Goal: Transaction & Acquisition: Obtain resource

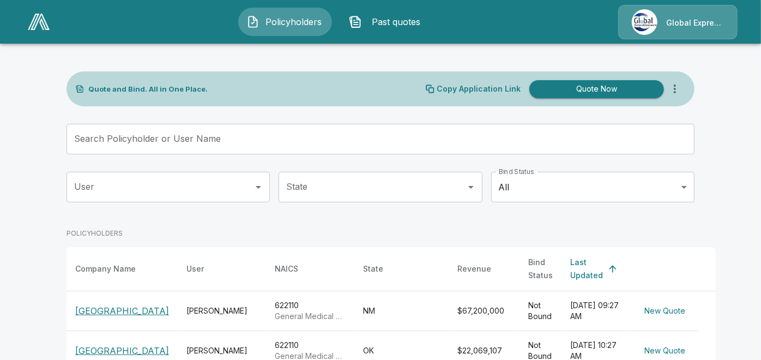
click at [227, 132] on input "Search Policyholder or User Name" at bounding box center [375, 139] width 616 height 31
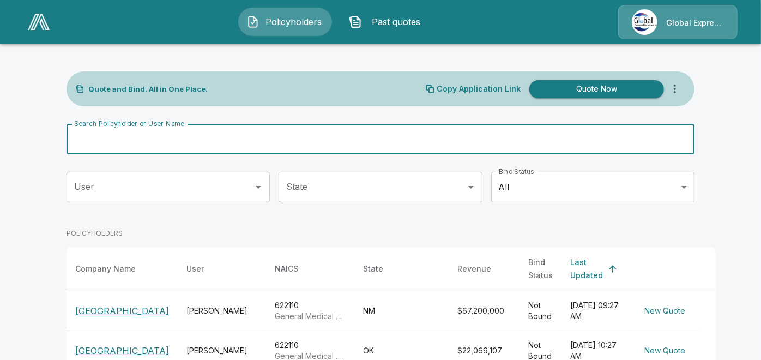
paste input "**********"
type input "**********"
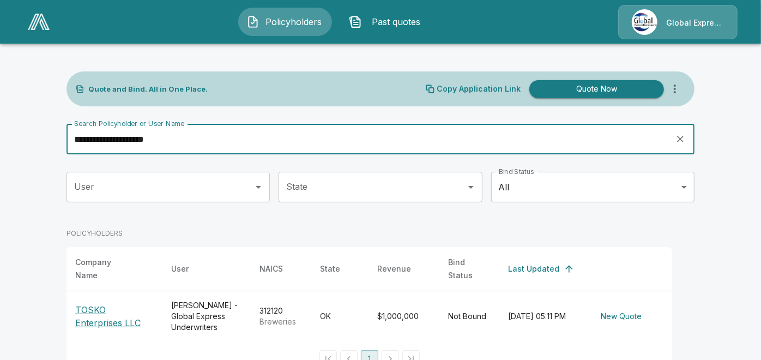
click at [103, 316] on p "TOSKO Enterprises LLC" at bounding box center [114, 316] width 79 height 26
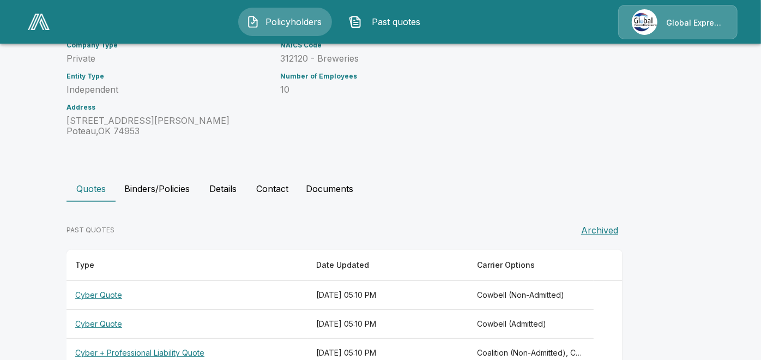
scroll to position [157, 0]
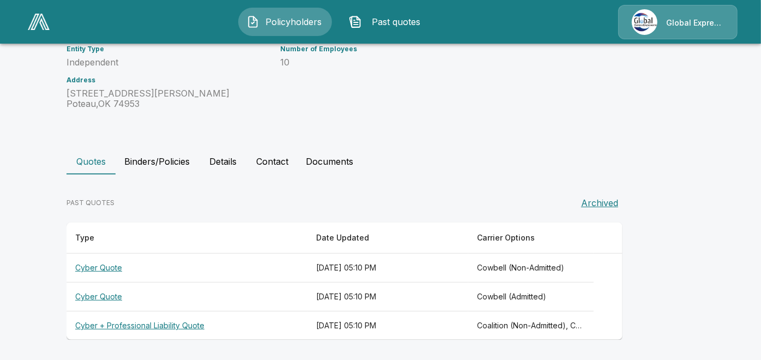
click at [133, 322] on th "Cyber + Professional Liability Quote" at bounding box center [187, 325] width 241 height 29
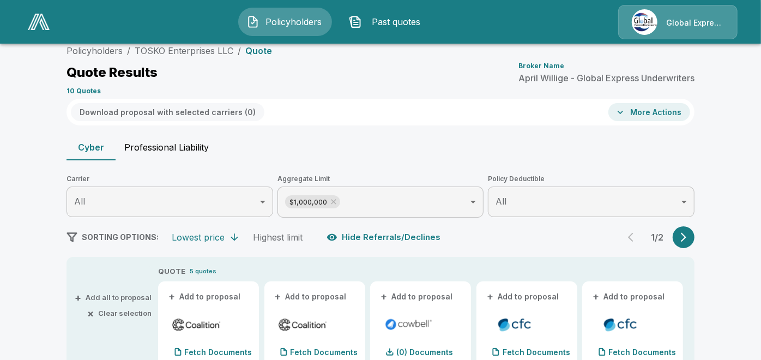
scroll to position [157, 0]
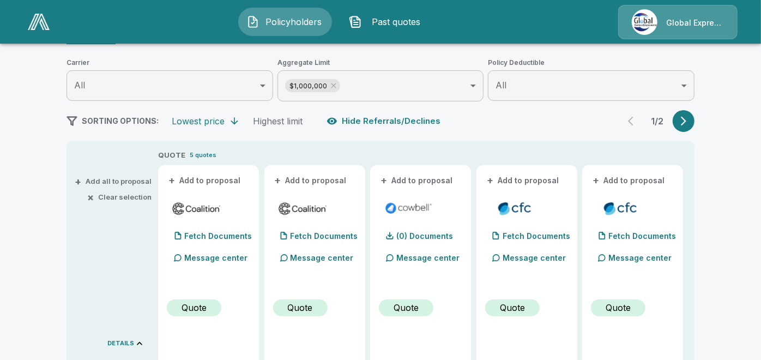
click at [196, 177] on button "+ Add to proposal" at bounding box center [205, 181] width 76 height 12
click at [300, 179] on button "+ Add to proposal" at bounding box center [311, 181] width 76 height 12
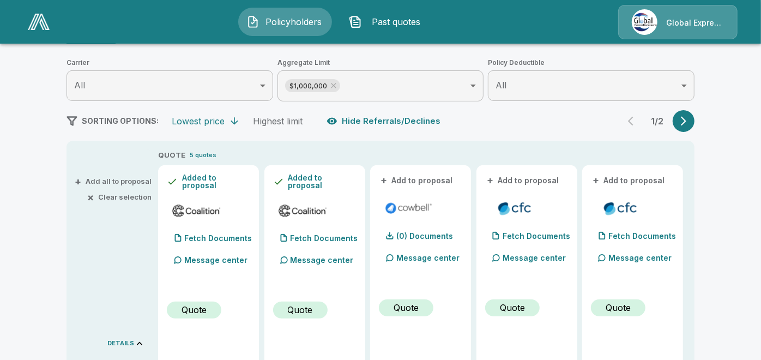
click at [410, 183] on button "+ Add to proposal" at bounding box center [417, 181] width 76 height 12
click at [517, 181] on button "+ Add to proposal" at bounding box center [523, 181] width 76 height 12
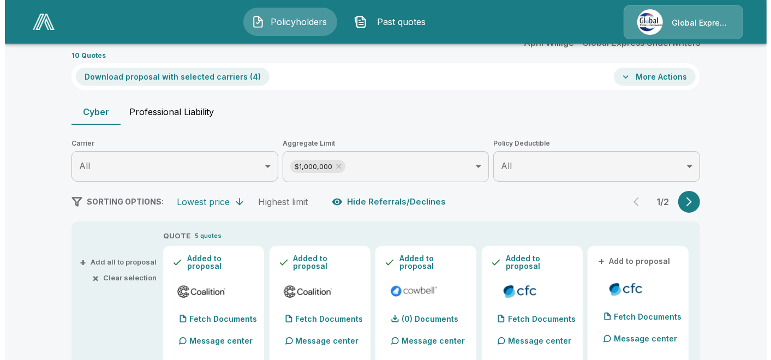
scroll to position [35, 0]
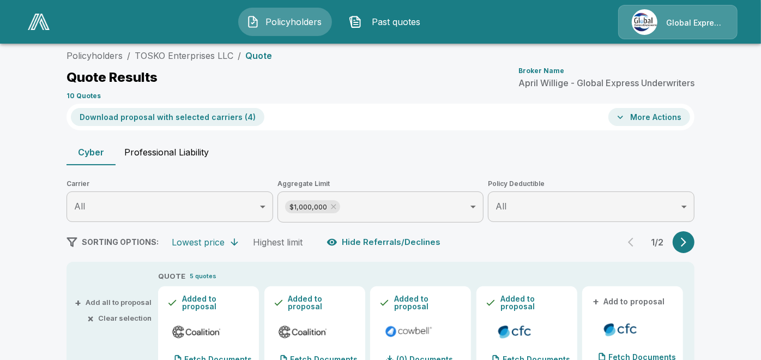
click at [171, 115] on button "Download proposal with selected carriers ( 4 )" at bounding box center [168, 117] width 194 height 18
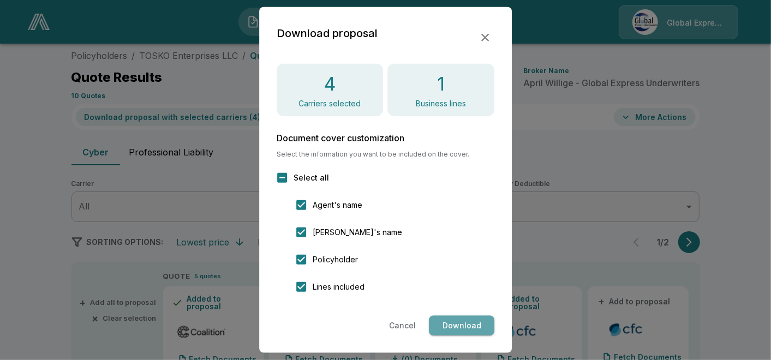
click at [445, 322] on button "Download" at bounding box center [461, 326] width 65 height 20
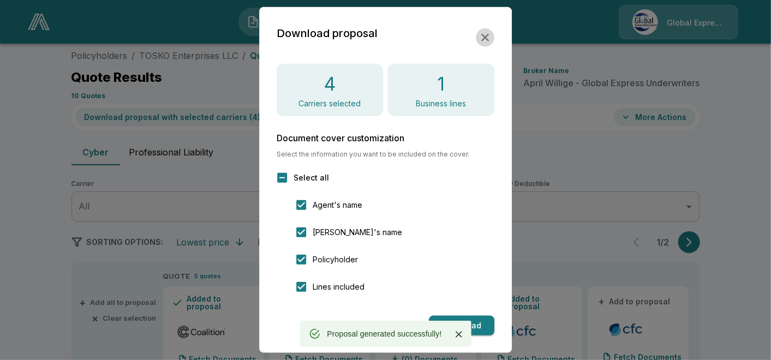
click at [486, 39] on icon "button" at bounding box center [485, 38] width 8 height 8
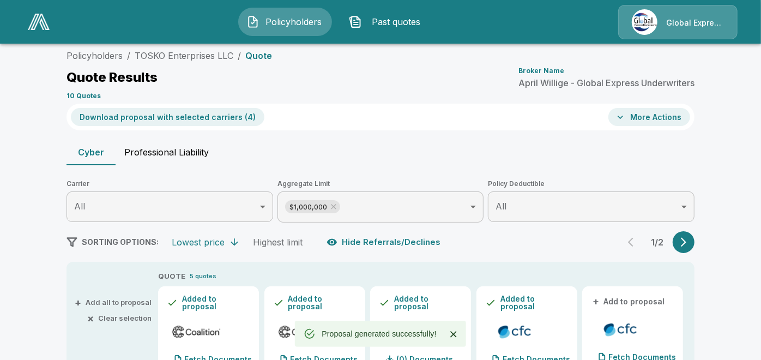
click at [626, 115] on icon "button" at bounding box center [620, 117] width 11 height 11
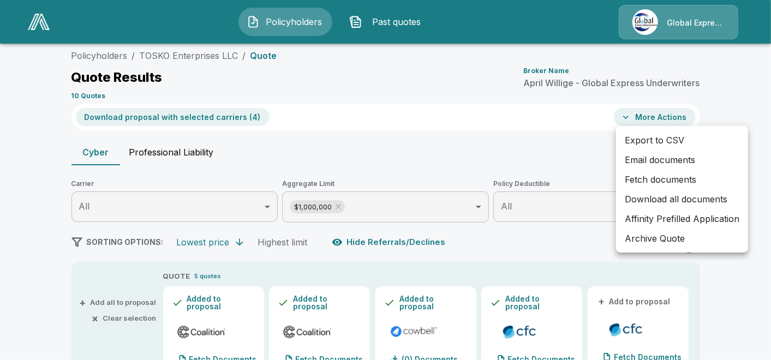
click at [635, 158] on li "Email documents" at bounding box center [682, 160] width 132 height 20
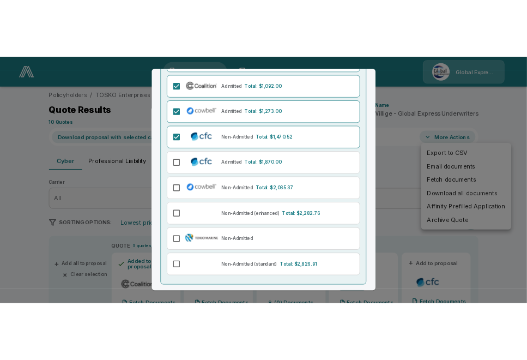
scroll to position [175, 0]
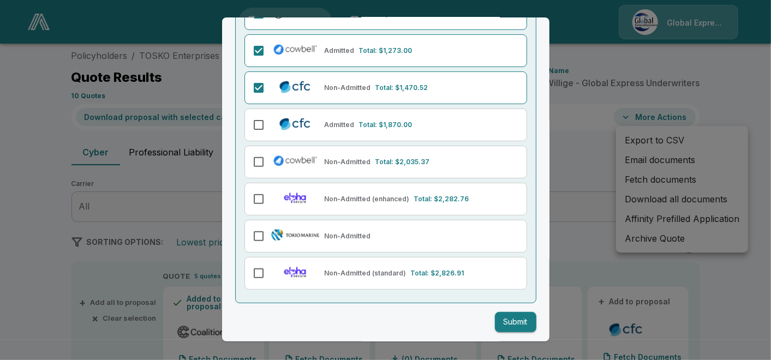
click at [510, 320] on button "Submit" at bounding box center [515, 322] width 41 height 20
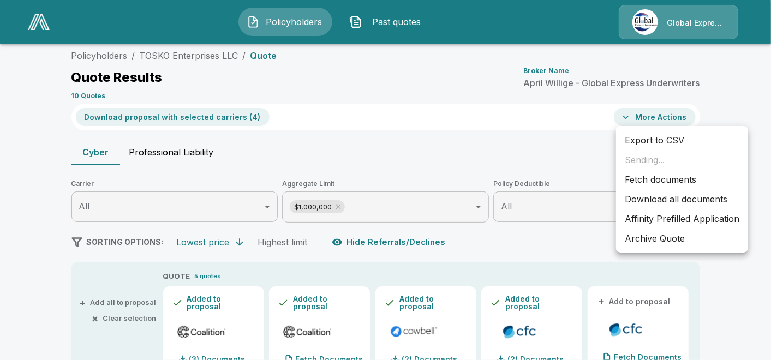
click at [640, 217] on li "Affinity Prefilled Application" at bounding box center [682, 219] width 132 height 20
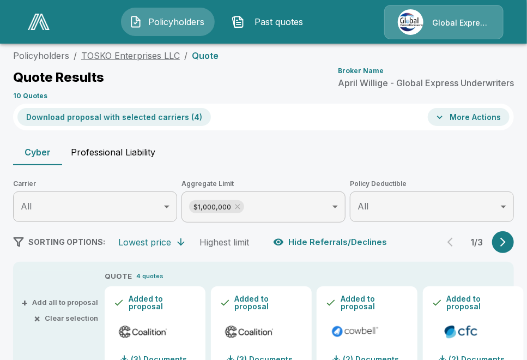
click at [157, 56] on link "TOSKO Enterprises LLC" at bounding box center [130, 55] width 99 height 11
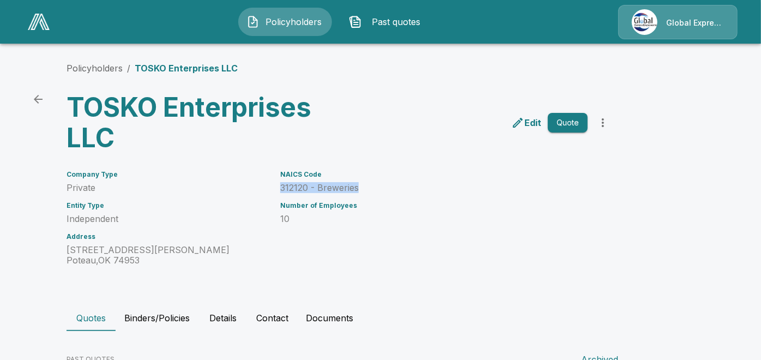
drag, startPoint x: 286, startPoint y: 185, endPoint x: 365, endPoint y: 184, distance: 79.1
click at [365, 184] on p "312120 - Breweries" at bounding box center [434, 188] width 308 height 10
copy p "312120 - Breweries"
click at [87, 67] on link "Policyholders" at bounding box center [95, 68] width 56 height 11
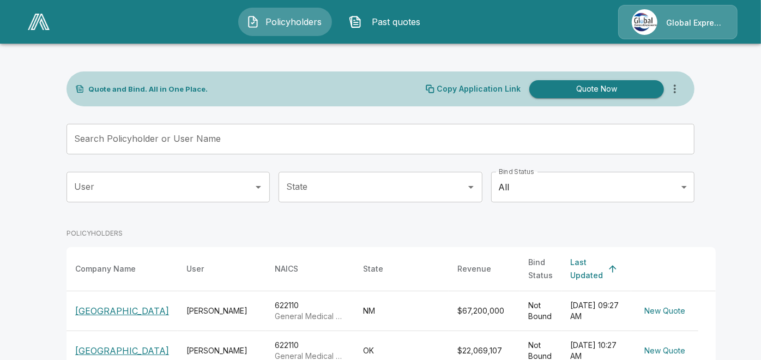
click at [269, 148] on input "Search Policyholder or User Name" at bounding box center [375, 139] width 616 height 31
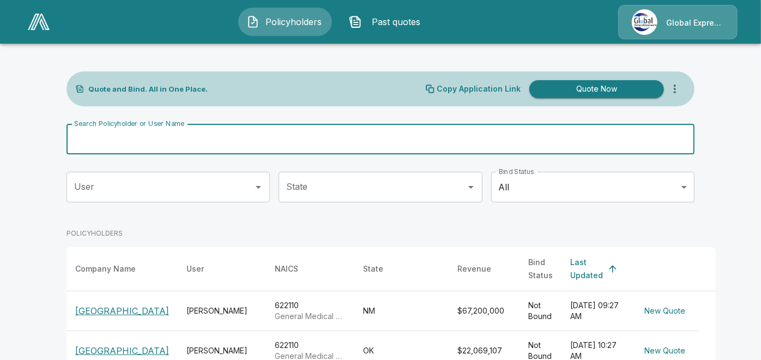
paste input "**********"
type input "**********"
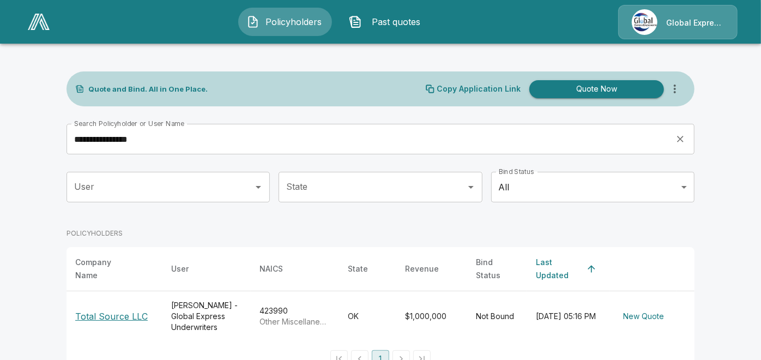
click at [134, 310] on p "Total Source LLC" at bounding box center [111, 316] width 73 height 13
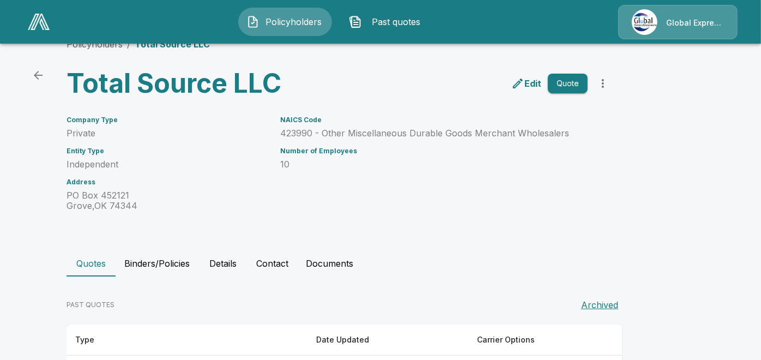
scroll to position [126, 0]
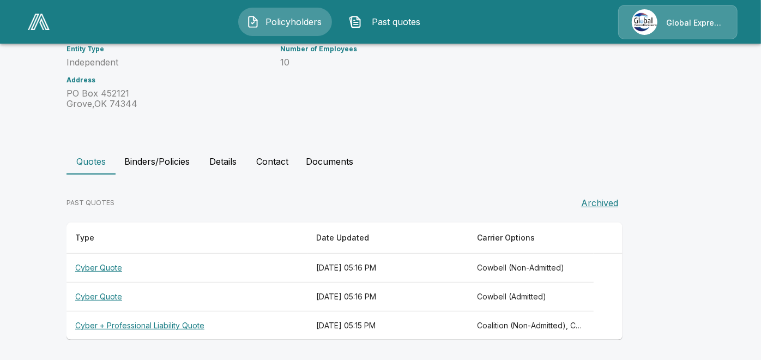
click at [170, 327] on th "Cyber + Professional Liability Quote" at bounding box center [187, 325] width 241 height 29
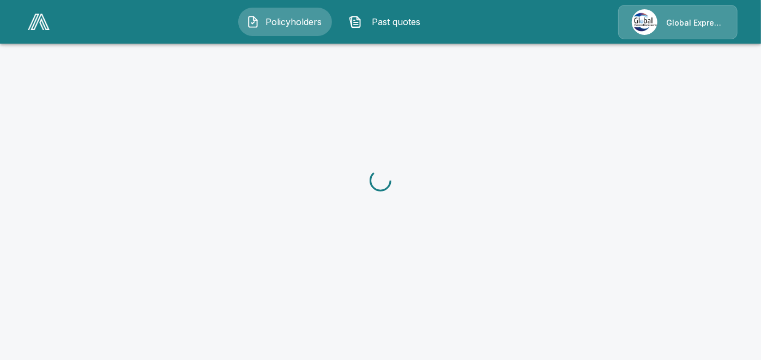
scroll to position [126, 0]
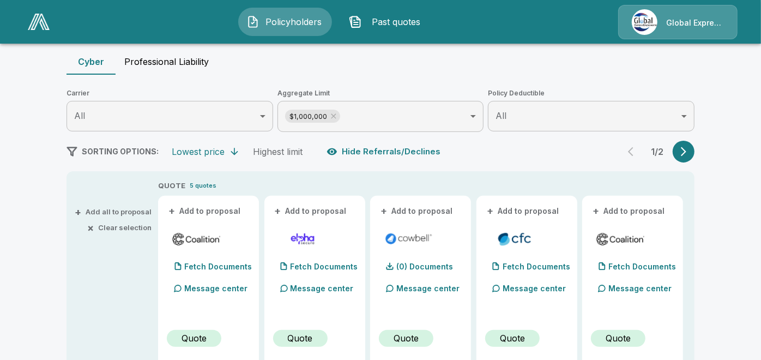
click at [206, 209] on button "+ Add to proposal" at bounding box center [205, 211] width 76 height 12
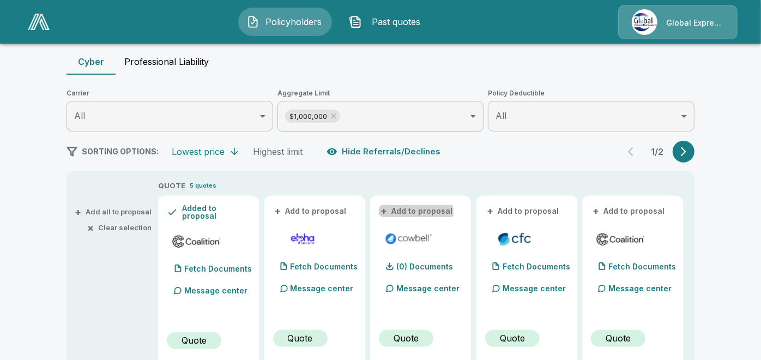
click at [405, 213] on button "+ Add to proposal" at bounding box center [417, 211] width 76 height 12
click at [505, 211] on button "+ Add to proposal" at bounding box center [523, 211] width 76 height 12
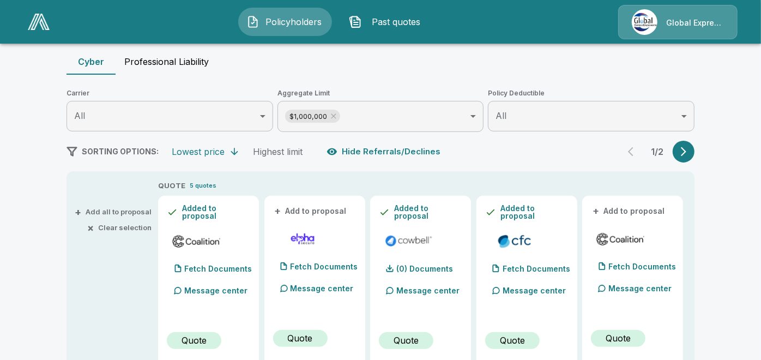
click at [618, 213] on button "+ Add to proposal" at bounding box center [629, 211] width 76 height 12
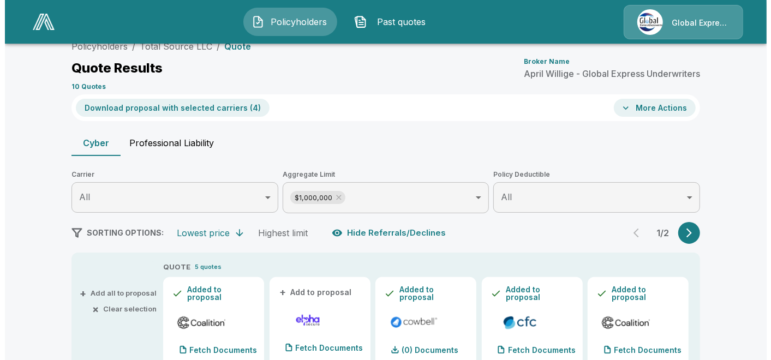
scroll to position [0, 0]
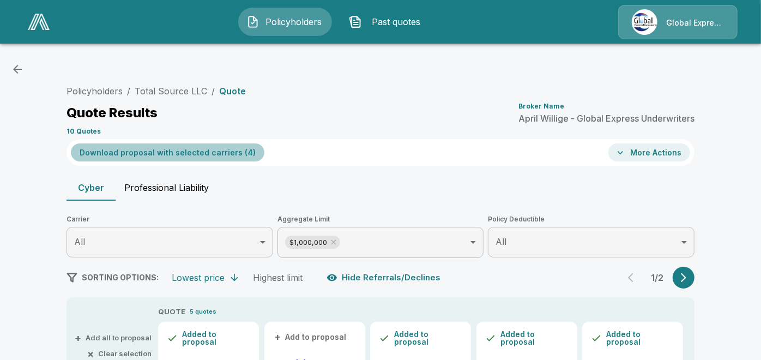
click at [204, 152] on button "Download proposal with selected carriers ( 4 )" at bounding box center [168, 152] width 194 height 18
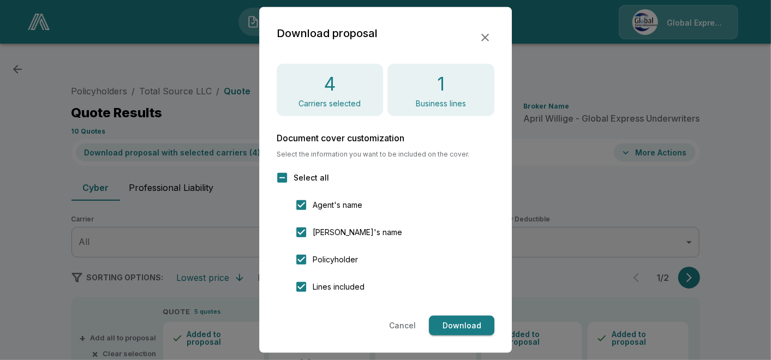
click at [457, 322] on button "Download" at bounding box center [461, 326] width 65 height 20
click at [457, 322] on div "Cancel Loading..." at bounding box center [386, 326] width 218 height 20
click at [452, 321] on button "Download" at bounding box center [461, 326] width 65 height 20
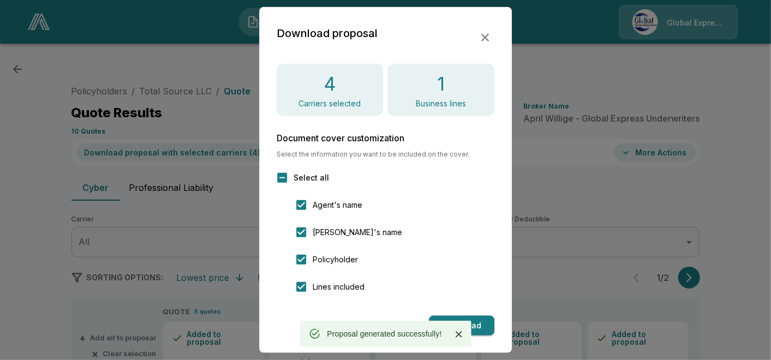
click at [483, 38] on icon "button" at bounding box center [484, 37] width 13 height 13
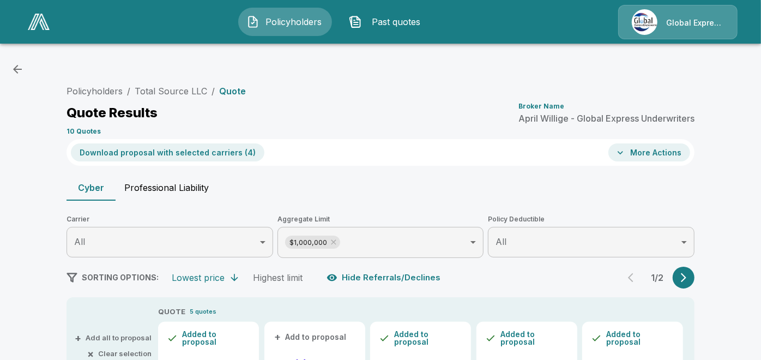
click at [639, 149] on button "More Actions" at bounding box center [650, 152] width 82 height 18
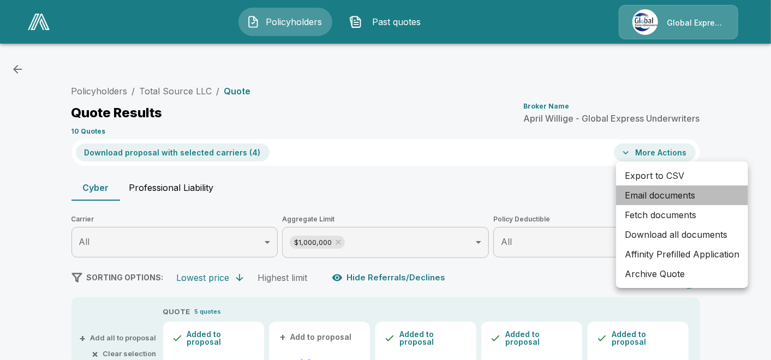
click at [639, 194] on li "Email documents" at bounding box center [682, 195] width 132 height 20
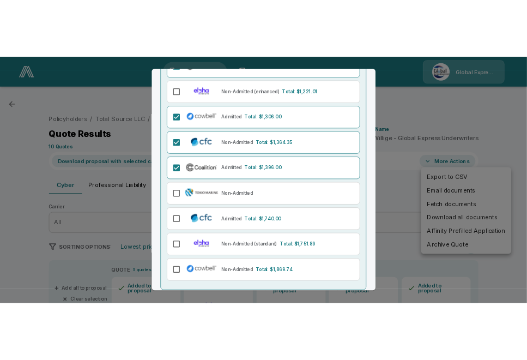
scroll to position [170, 0]
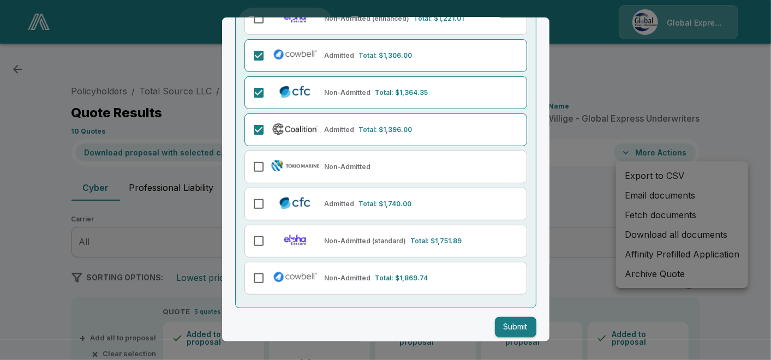
click at [497, 326] on button "Submit" at bounding box center [515, 327] width 41 height 20
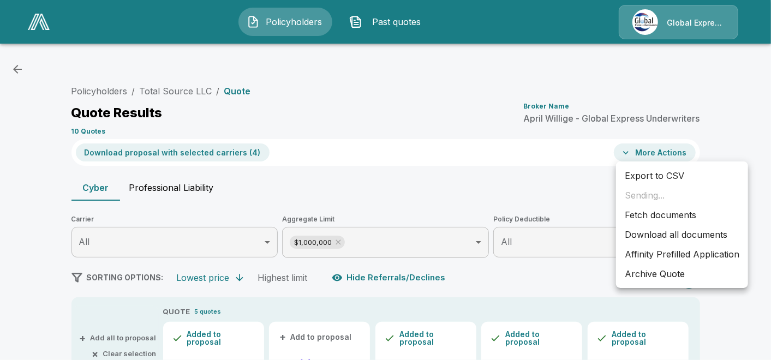
click at [656, 255] on li "Affinity Prefilled Application" at bounding box center [682, 254] width 132 height 20
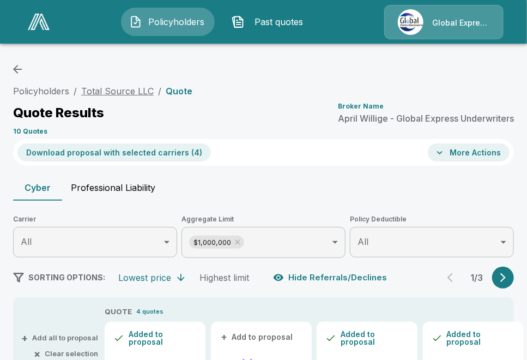
click at [130, 89] on link "Total Source LLC" at bounding box center [117, 91] width 73 height 11
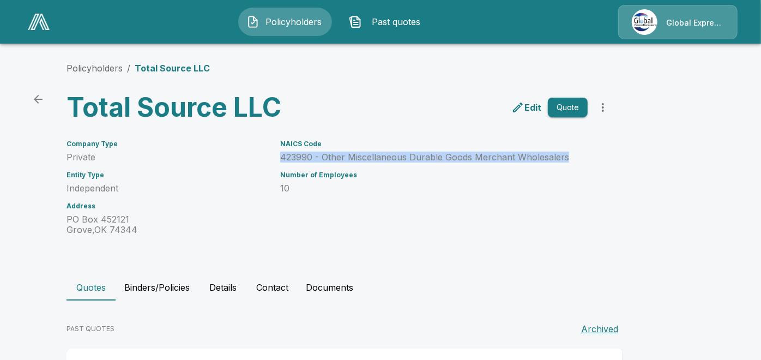
drag, startPoint x: 287, startPoint y: 157, endPoint x: 568, endPoint y: 159, distance: 281.5
click at [527, 159] on p "423990 - Other Miscellaneous Durable Goods Merchant Wholesalers" at bounding box center [434, 157] width 308 height 10
copy p "423990 - Other Miscellaneous Durable Goods Merchant Wholesalers"
click at [93, 68] on link "Policyholders" at bounding box center [95, 68] width 56 height 11
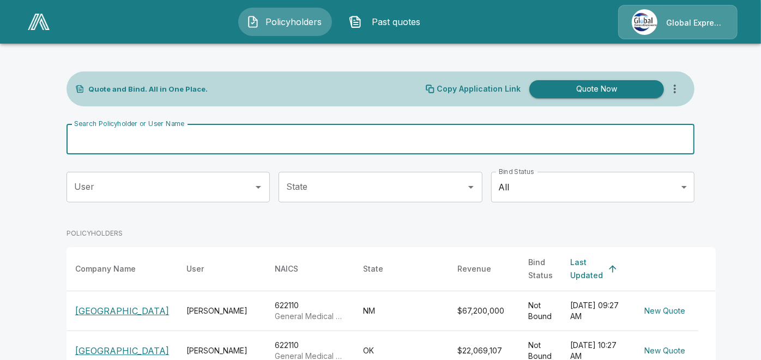
click at [297, 141] on input "Search Policyholder or User Name" at bounding box center [375, 139] width 616 height 31
paste input "**********"
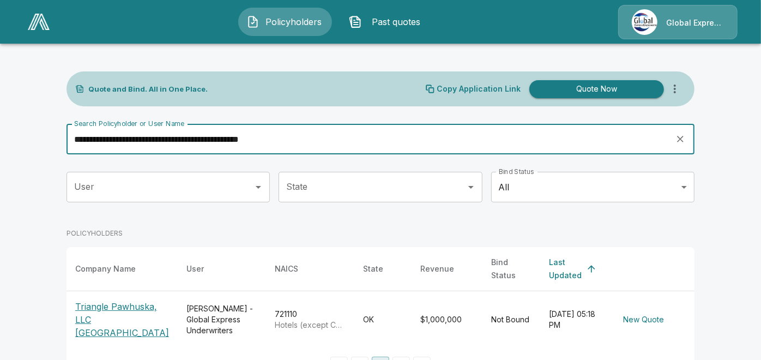
type input "**********"
click at [126, 326] on p "Triangle Pawhuska, LLC dba Frontier Hotel Pawhuska" at bounding box center [122, 319] width 94 height 39
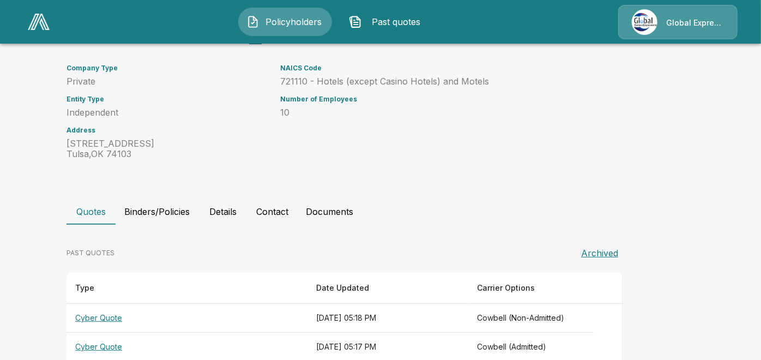
scroll to position [187, 0]
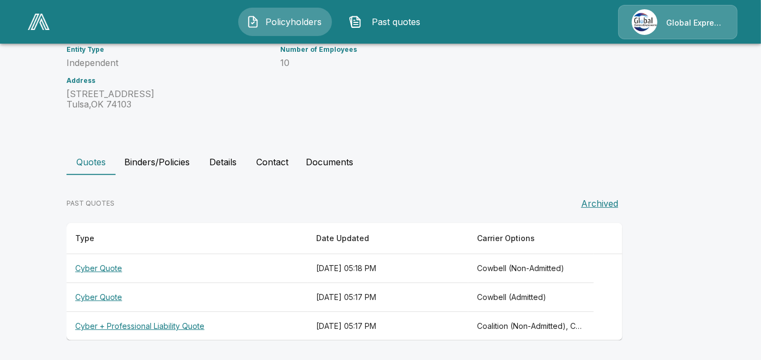
click at [173, 325] on th "Cyber + Professional Liability Quote" at bounding box center [187, 326] width 241 height 29
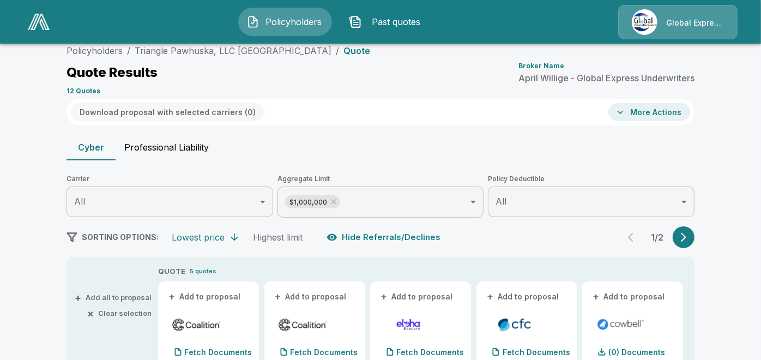
scroll to position [187, 0]
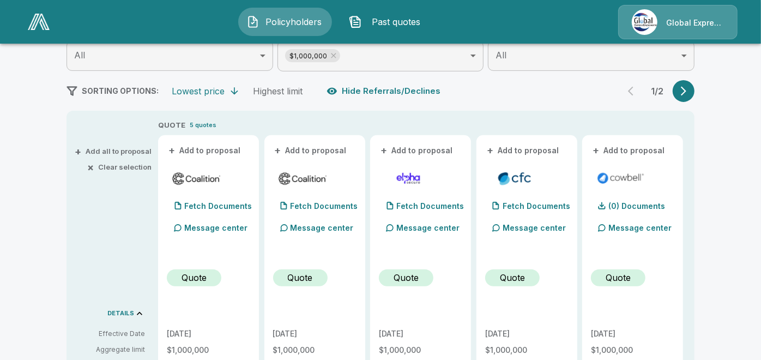
click at [203, 148] on button "+ Add to proposal" at bounding box center [205, 151] width 76 height 12
click at [326, 144] on div "+ Add to proposal" at bounding box center [314, 150] width 83 height 13
click at [332, 148] on button "+ Add to proposal" at bounding box center [311, 151] width 76 height 12
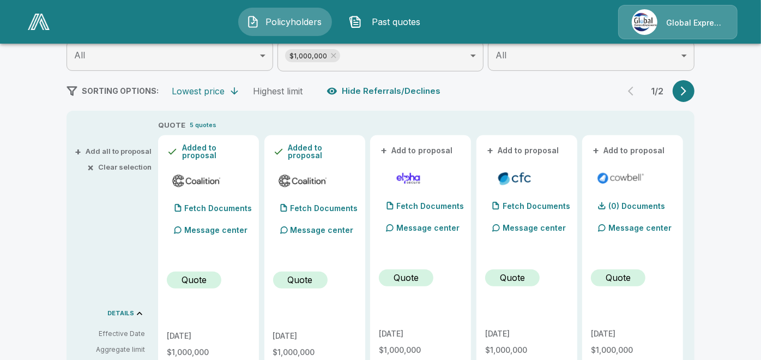
click at [537, 151] on button "+ Add to proposal" at bounding box center [523, 151] width 76 height 12
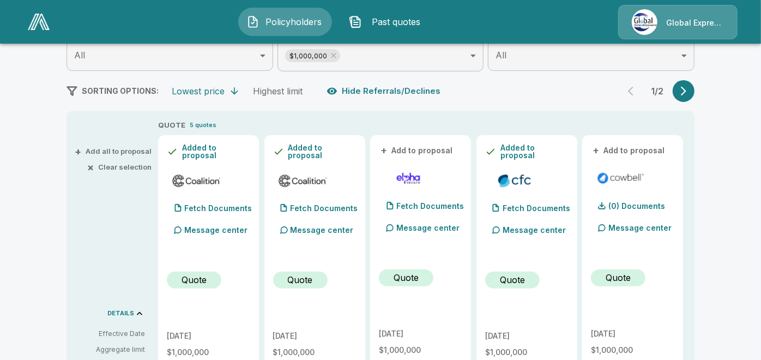
click at [624, 148] on button "+ Add to proposal" at bounding box center [629, 151] width 76 height 12
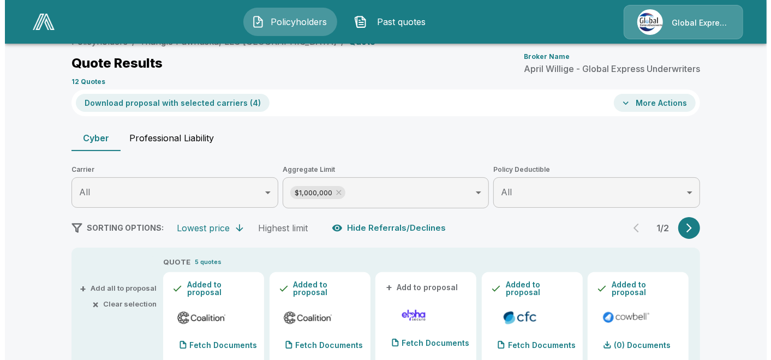
scroll to position [34, 0]
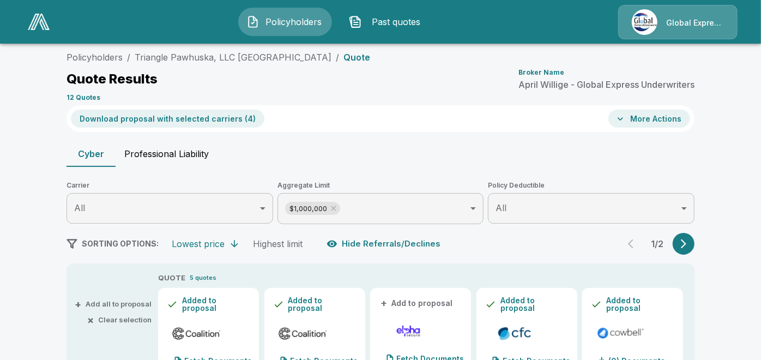
click at [212, 119] on button "Download proposal with selected carriers ( 4 )" at bounding box center [168, 119] width 194 height 18
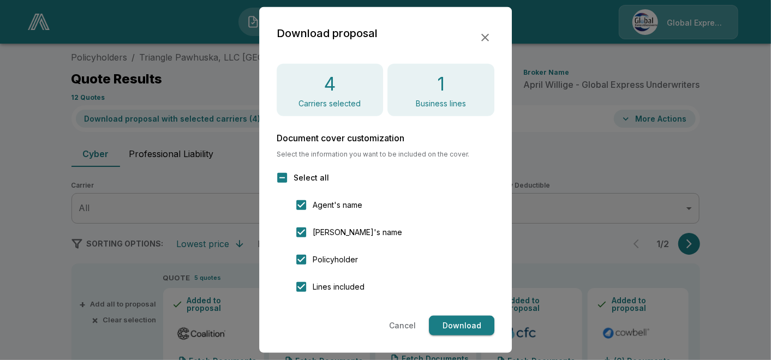
click at [461, 327] on button "Download" at bounding box center [461, 326] width 65 height 20
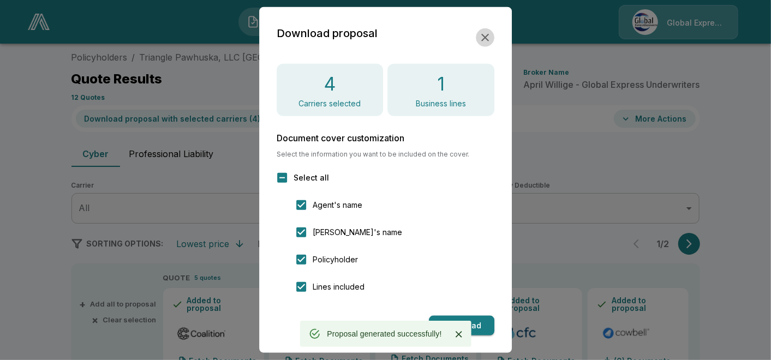
click at [491, 31] on icon "button" at bounding box center [484, 37] width 13 height 13
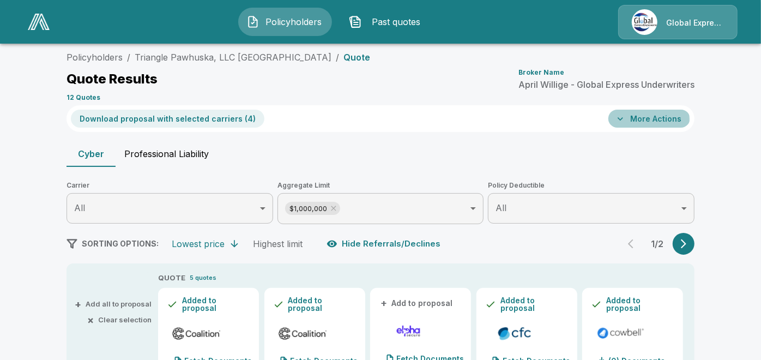
click at [633, 120] on button "More Actions" at bounding box center [650, 119] width 82 height 18
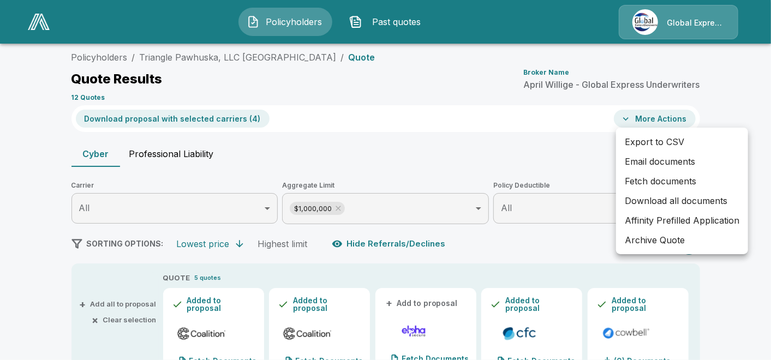
click at [641, 160] on li "Email documents" at bounding box center [682, 162] width 132 height 20
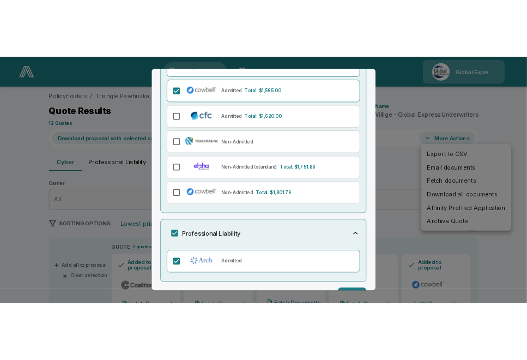
scroll to position [274, 0]
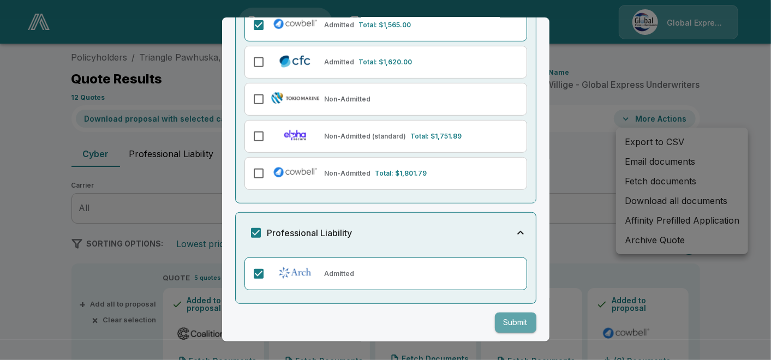
click at [501, 320] on button "Submit" at bounding box center [515, 323] width 41 height 20
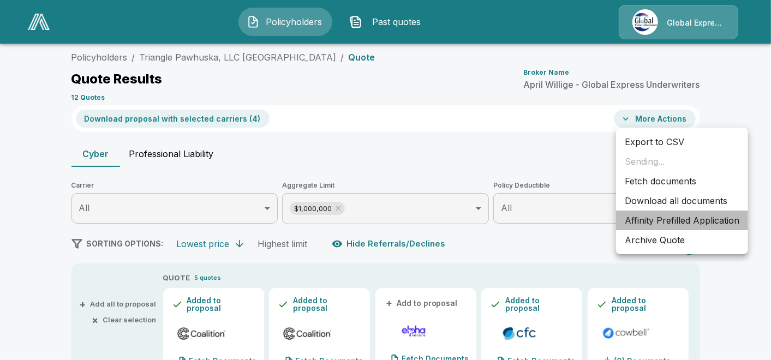
click at [641, 218] on li "Affinity Prefilled Application" at bounding box center [682, 221] width 132 height 20
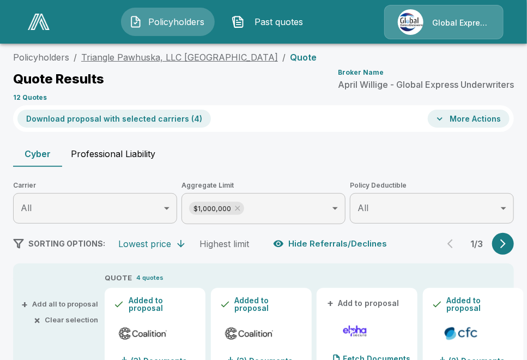
click at [236, 61] on link "Triangle Pawhuska, LLC [GEOGRAPHIC_DATA]" at bounding box center [179, 57] width 197 height 11
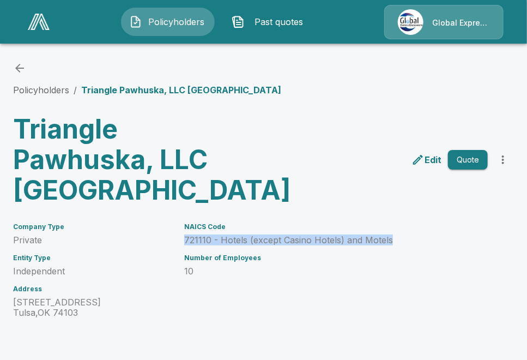
drag, startPoint x: 188, startPoint y: 239, endPoint x: 394, endPoint y: 240, distance: 206.2
click at [394, 240] on p "721110 - Hotels (except Casino Hotels) and Motels" at bounding box center [306, 240] width 244 height 10
copy p "721110 - Hotels (except Casino Hotels) and Motels"
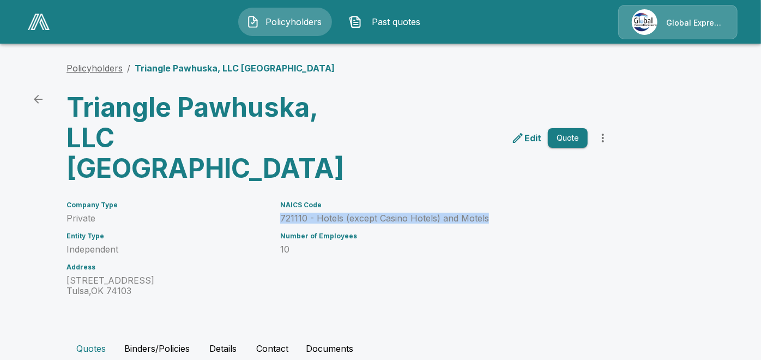
click at [93, 70] on link "Policyholders" at bounding box center [95, 68] width 56 height 11
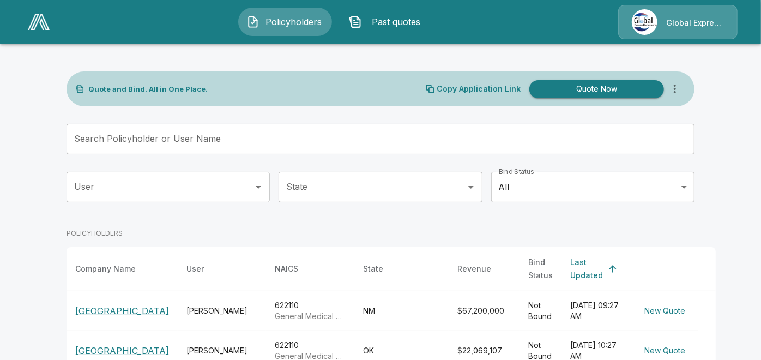
click at [247, 137] on input "Search Policyholder or User Name" at bounding box center [375, 139] width 616 height 31
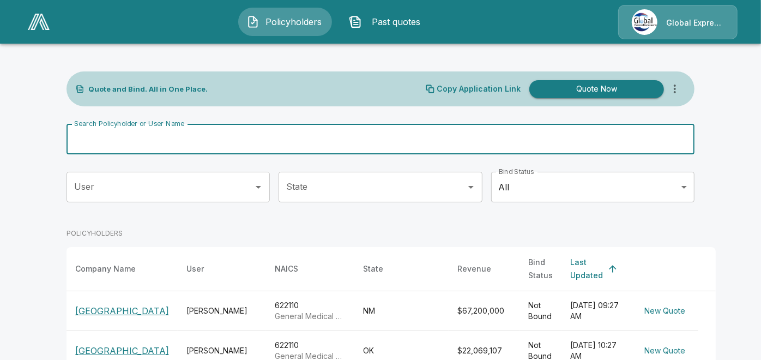
paste input "**********"
type input "**********"
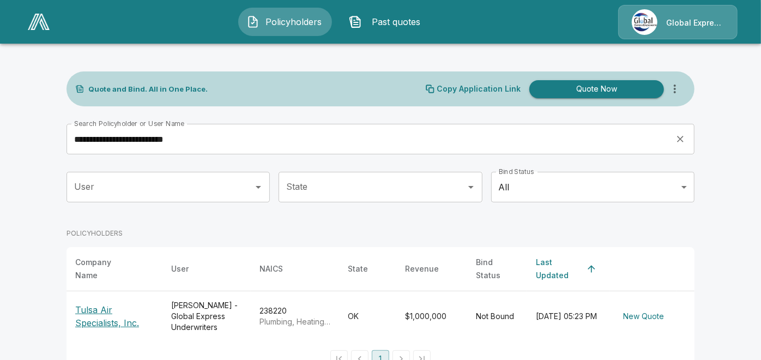
click at [131, 309] on p "Tulsa Air Specialists, Inc." at bounding box center [114, 316] width 79 height 26
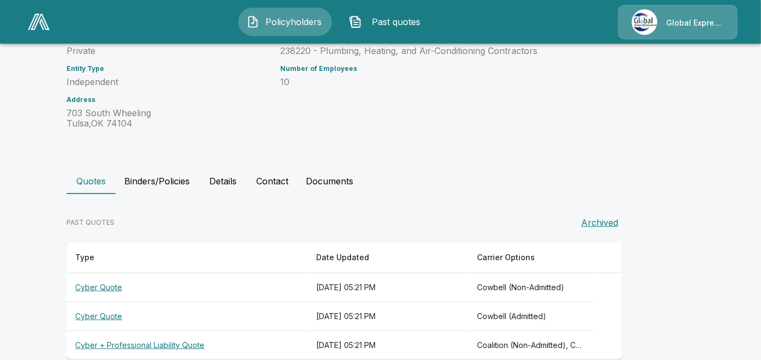
scroll to position [157, 0]
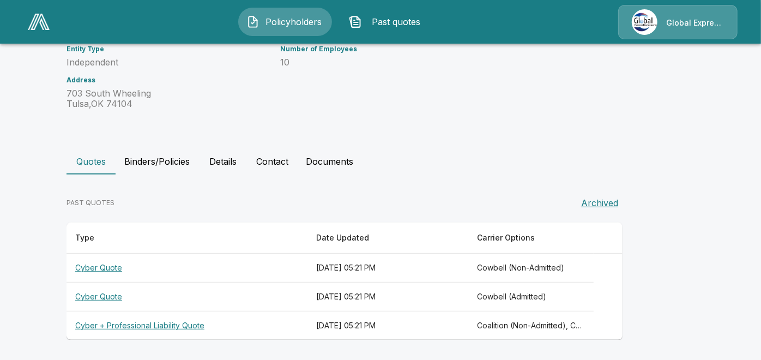
click at [172, 327] on th "Cyber + Professional Liability Quote" at bounding box center [187, 325] width 241 height 29
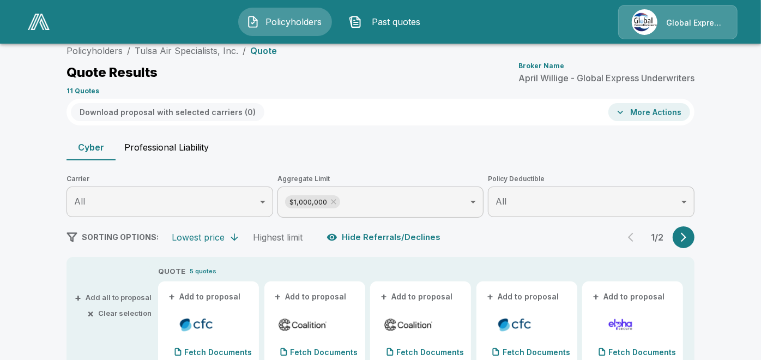
scroll to position [157, 0]
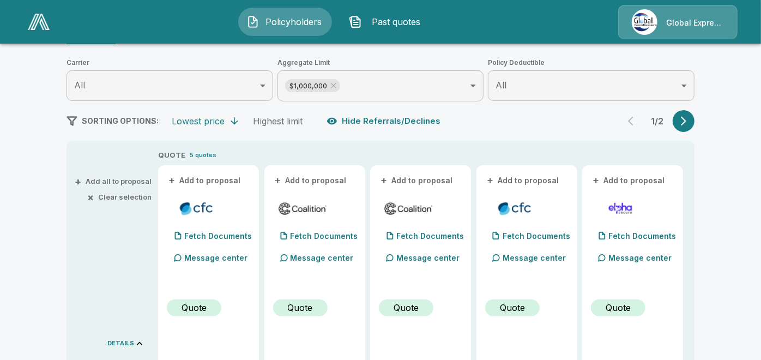
click at [224, 184] on button "+ Add to proposal" at bounding box center [205, 181] width 76 height 12
click at [315, 176] on button "+ Add to proposal" at bounding box center [311, 181] width 76 height 12
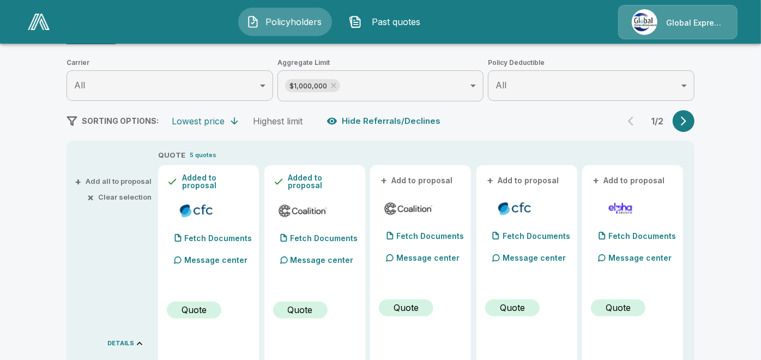
click at [424, 175] on button "+ Add to proposal" at bounding box center [417, 181] width 76 height 12
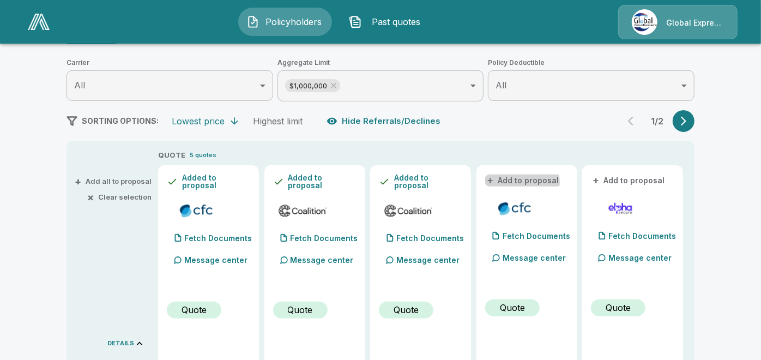
click at [520, 182] on button "+ Add to proposal" at bounding box center [523, 181] width 76 height 12
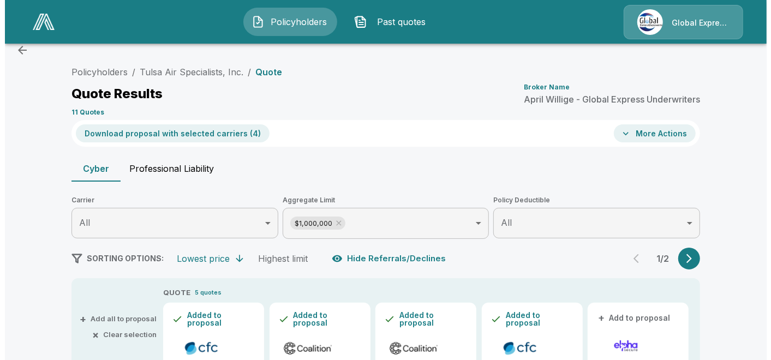
scroll to position [0, 0]
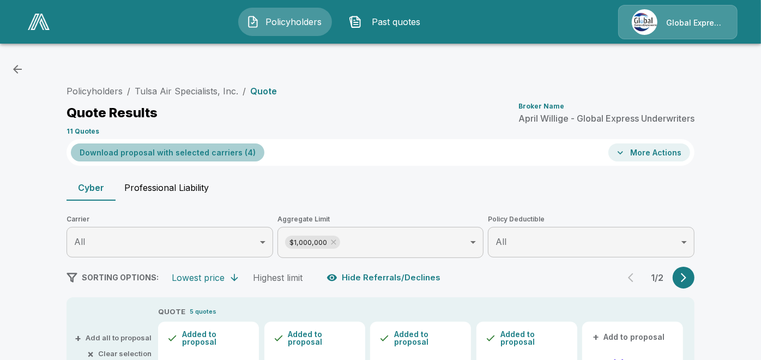
click at [174, 146] on button "Download proposal with selected carriers ( 4 )" at bounding box center [168, 152] width 194 height 18
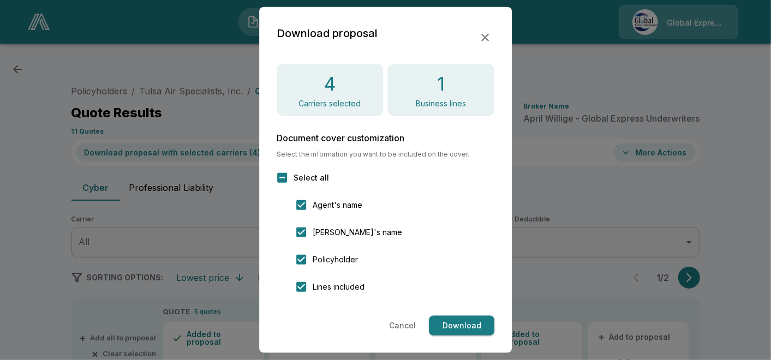
click at [469, 324] on button "Download" at bounding box center [461, 326] width 65 height 20
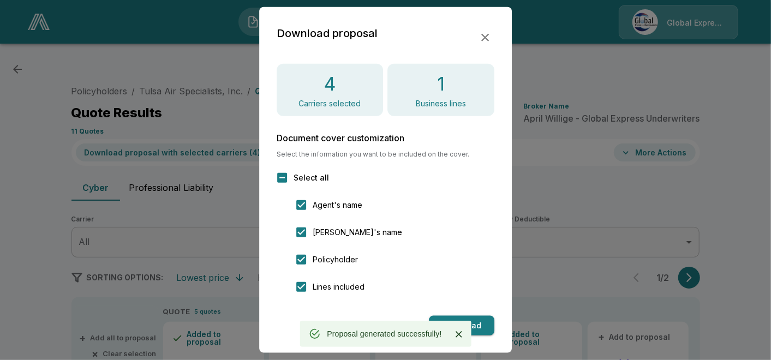
click at [483, 35] on icon "button" at bounding box center [485, 38] width 8 height 8
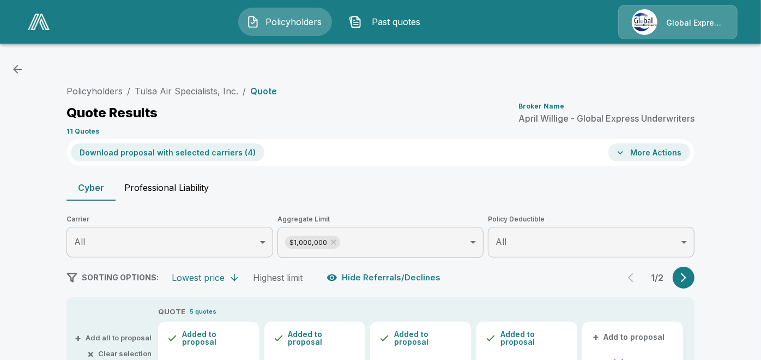
click at [634, 150] on button "More Actions" at bounding box center [650, 152] width 82 height 18
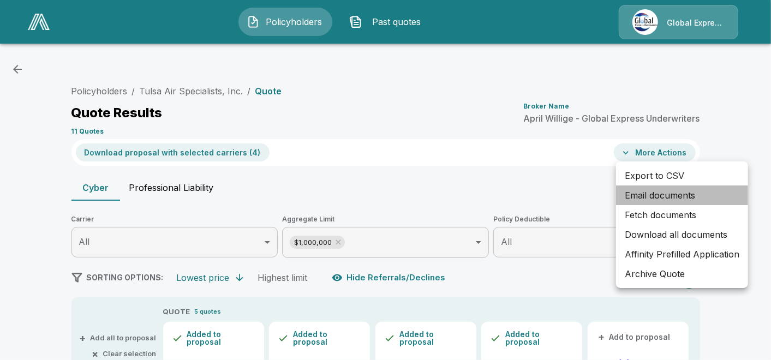
click at [645, 196] on li "Email documents" at bounding box center [682, 195] width 132 height 20
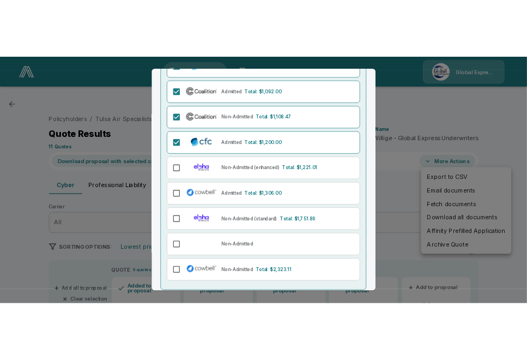
scroll to position [175, 0]
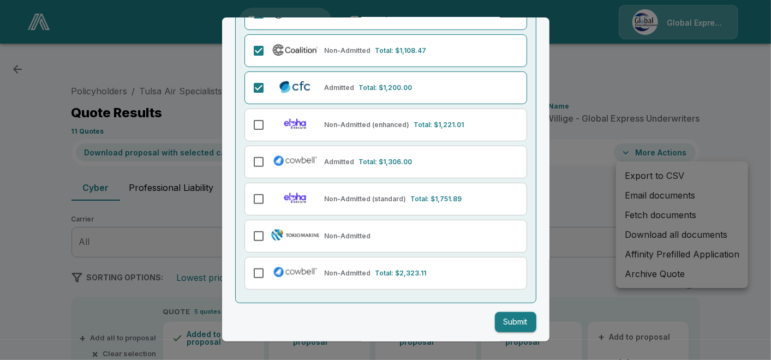
click at [502, 320] on button "Submit" at bounding box center [515, 322] width 41 height 20
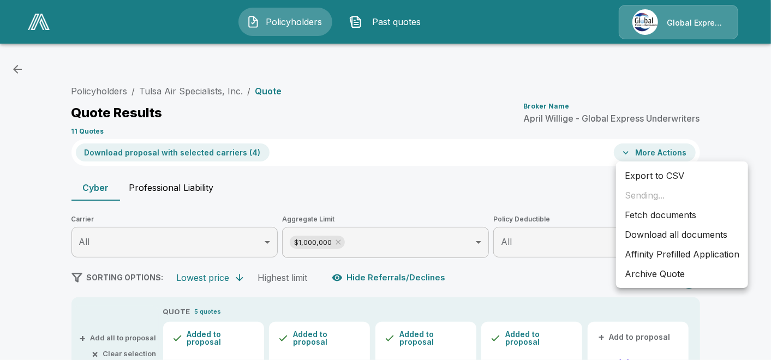
click at [655, 254] on li "Affinity Prefilled Application" at bounding box center [682, 254] width 132 height 20
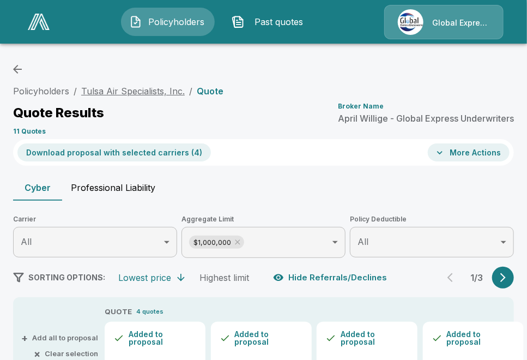
click at [146, 90] on link "Tulsa Air Specialists, Inc." at bounding box center [133, 91] width 104 height 11
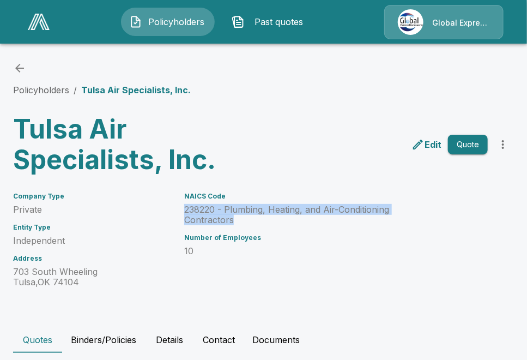
drag, startPoint x: 186, startPoint y: 211, endPoint x: 239, endPoint y: 217, distance: 53.2
click at [239, 217] on div "NAICS Code 238220 - Plumbing, Heating, and Air-Conditioning Contractors Number …" at bounding box center [299, 233] width 257 height 108
copy p "238220 - Plumbing, Heating, and Air-Conditioning Contractors"
click at [35, 86] on link "Policyholders" at bounding box center [41, 90] width 56 height 11
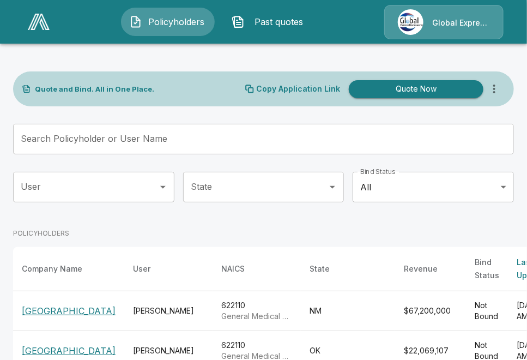
click at [250, 138] on input "Search Policyholder or User Name" at bounding box center [257, 139] width 489 height 31
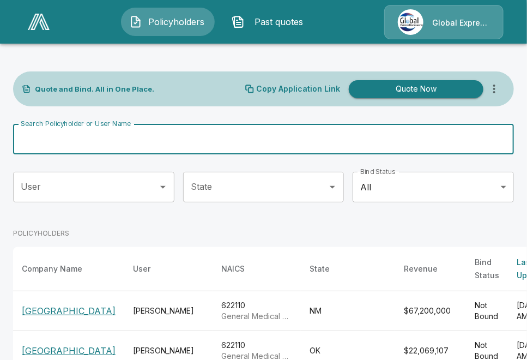
paste input "**********"
type input "**********"
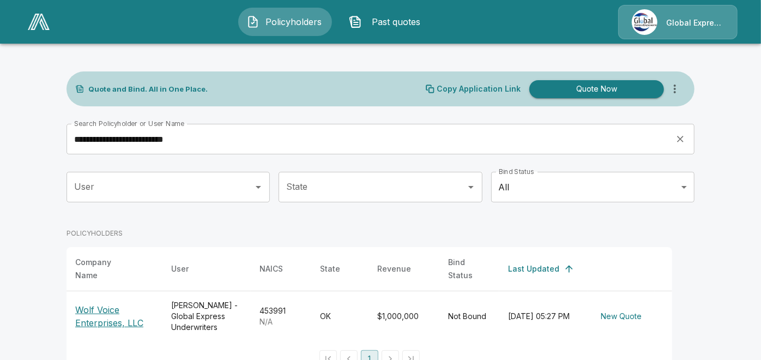
click at [110, 306] on p "Wolf Voice Enterprises, LLC" at bounding box center [114, 316] width 79 height 26
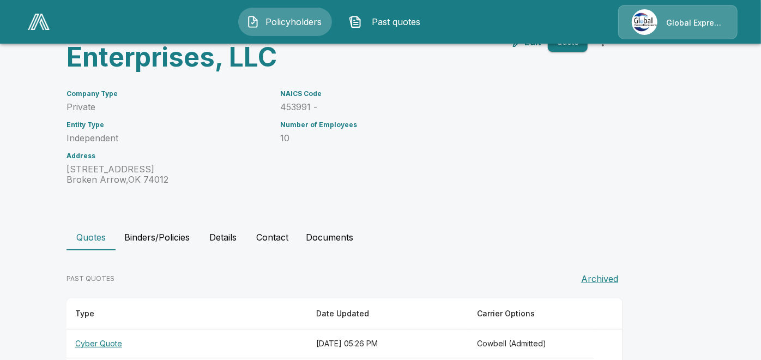
scroll to position [157, 0]
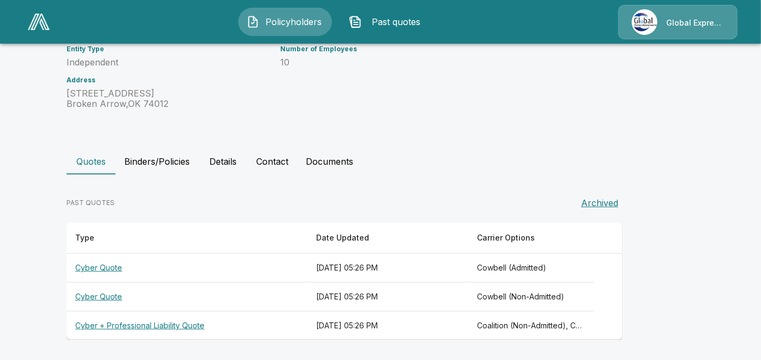
click at [188, 322] on th "Cyber + Professional Liability Quote" at bounding box center [187, 325] width 241 height 29
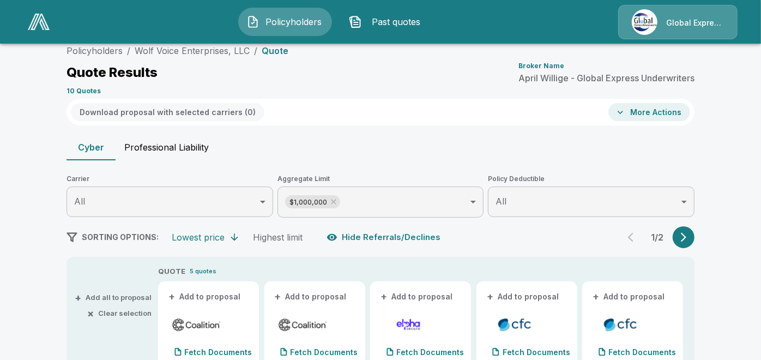
scroll to position [157, 0]
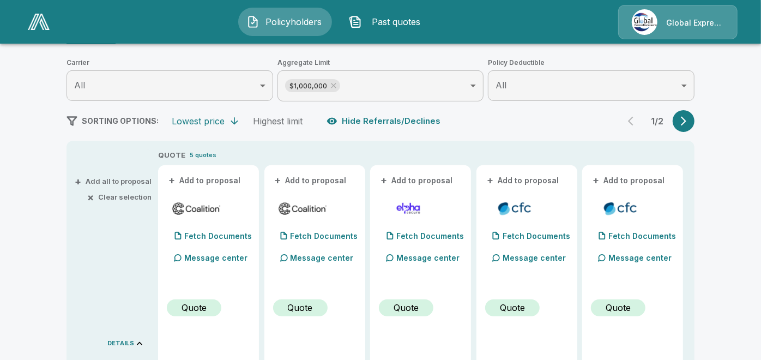
click at [212, 177] on button "+ Add to proposal" at bounding box center [205, 181] width 76 height 12
click at [301, 183] on button "+ Add to proposal" at bounding box center [311, 181] width 76 height 12
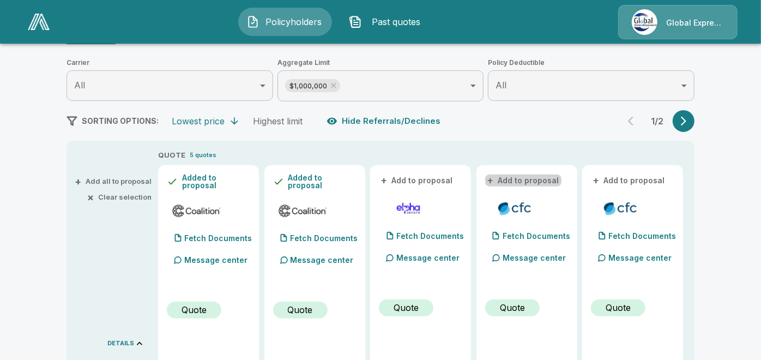
click at [533, 176] on button "+ Add to proposal" at bounding box center [523, 181] width 76 height 12
click at [612, 178] on button "+ Add to proposal" at bounding box center [629, 181] width 76 height 12
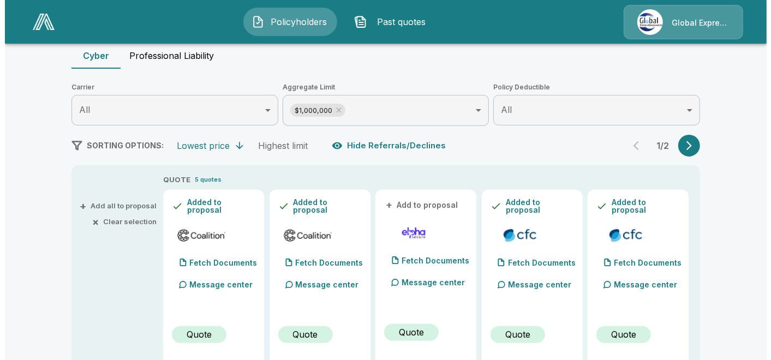
scroll to position [35, 0]
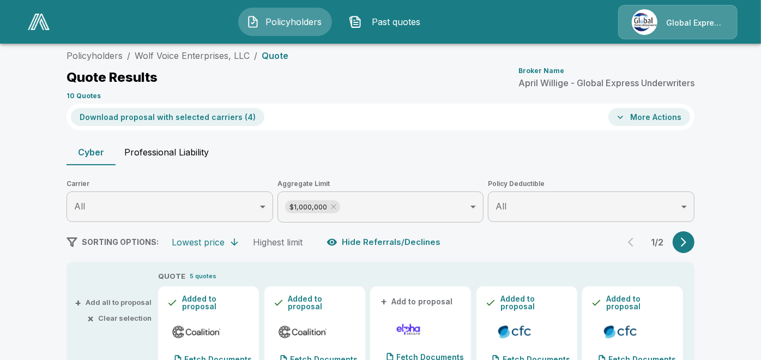
click at [224, 119] on button "Download proposal with selected carriers ( 4 )" at bounding box center [168, 117] width 194 height 18
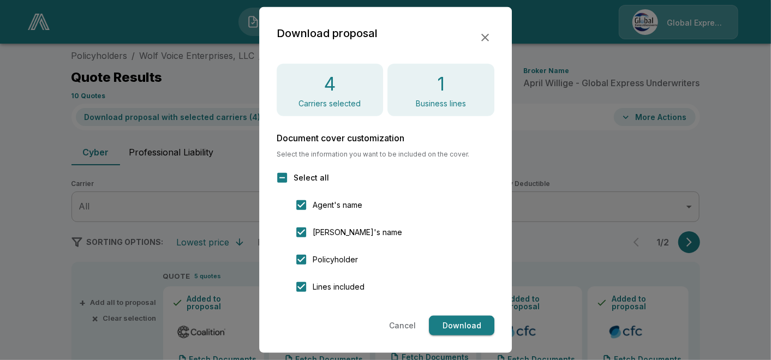
click at [224, 119] on div at bounding box center [385, 180] width 771 height 360
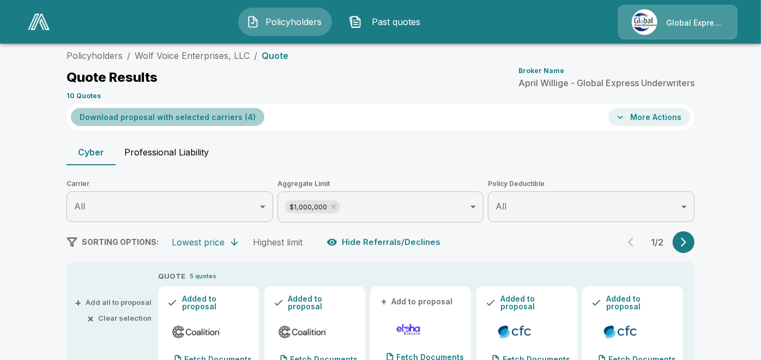
click at [226, 119] on button "Download proposal with selected carriers ( 4 )" at bounding box center [168, 117] width 194 height 18
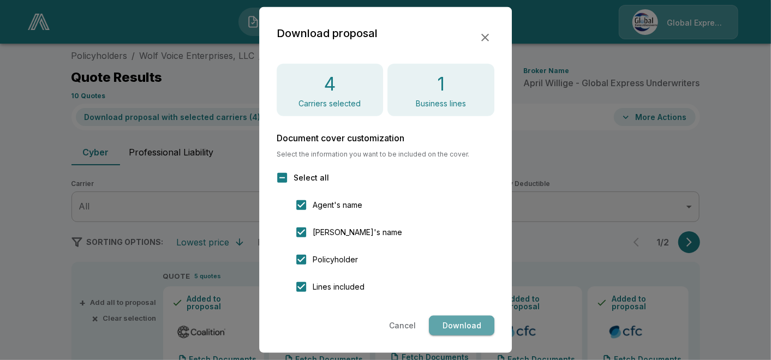
drag, startPoint x: 226, startPoint y: 119, endPoint x: 470, endPoint y: 326, distance: 320.1
click at [470, 326] on button "Download" at bounding box center [461, 326] width 65 height 20
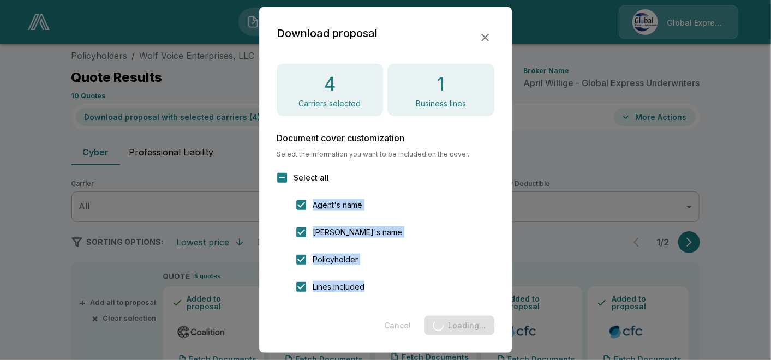
drag, startPoint x: 451, startPoint y: 315, endPoint x: 437, endPoint y: 173, distance: 141.9
click at [437, 173] on div "Download proposal 4 Carriers selected 1 Business lines Document cover customiza…" at bounding box center [385, 180] width 253 height 346
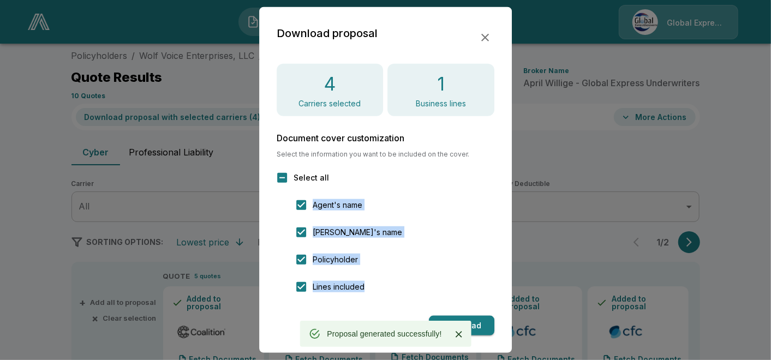
click at [483, 34] on icon "button" at bounding box center [484, 37] width 13 height 13
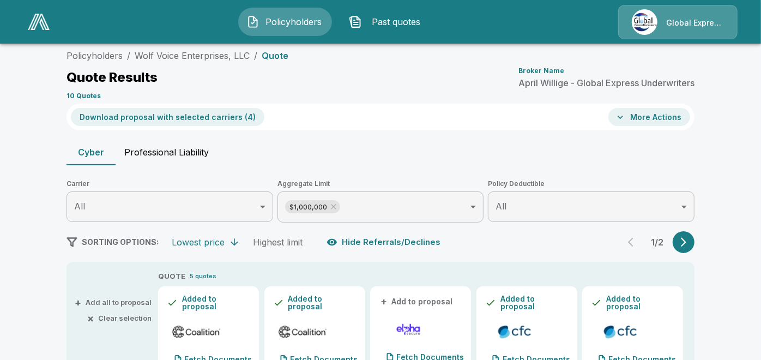
click at [621, 113] on button "More Actions" at bounding box center [650, 117] width 82 height 18
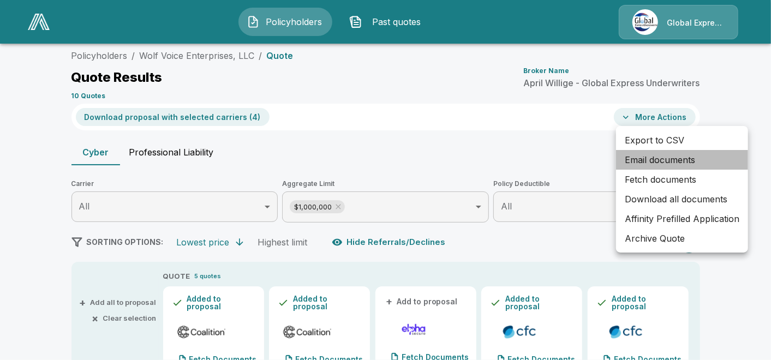
click at [639, 157] on li "Email documents" at bounding box center [682, 160] width 132 height 20
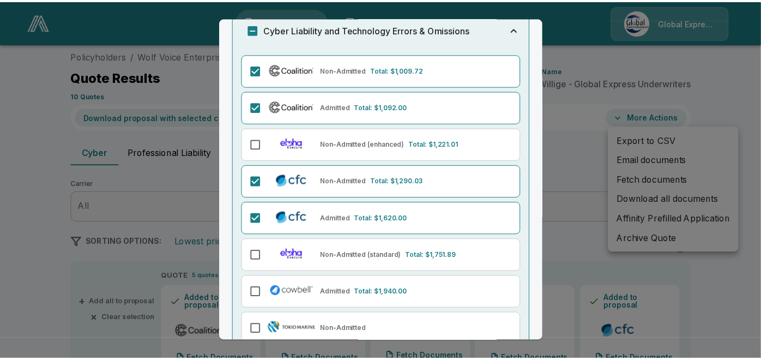
scroll to position [175, 0]
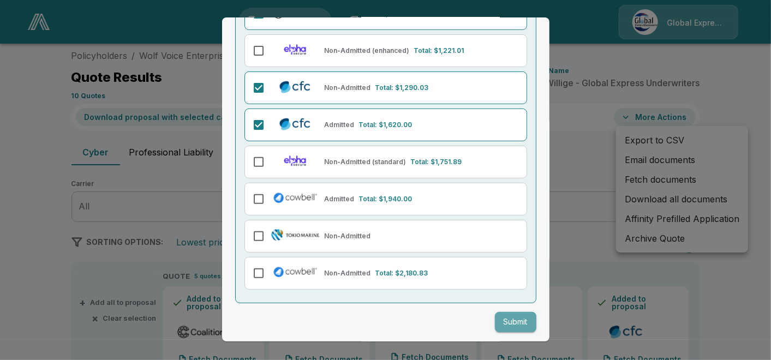
click at [496, 316] on button "Submit" at bounding box center [515, 322] width 41 height 20
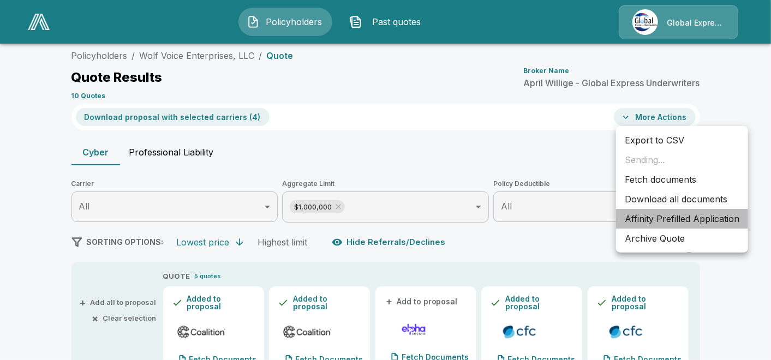
click at [666, 217] on li "Affinity Prefilled Application" at bounding box center [682, 219] width 132 height 20
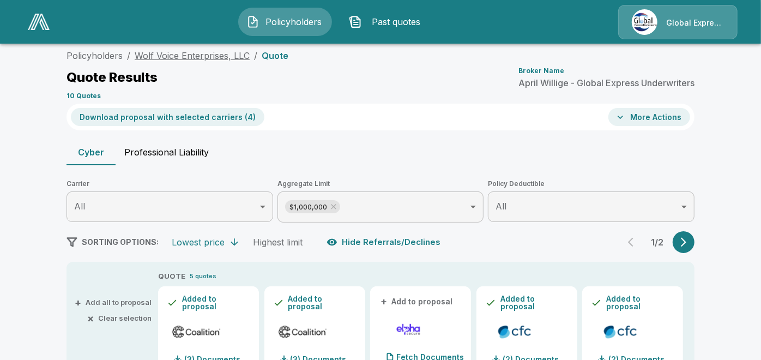
click at [215, 56] on link "Wolf Voice Enterprises, LLC" at bounding box center [192, 55] width 115 height 11
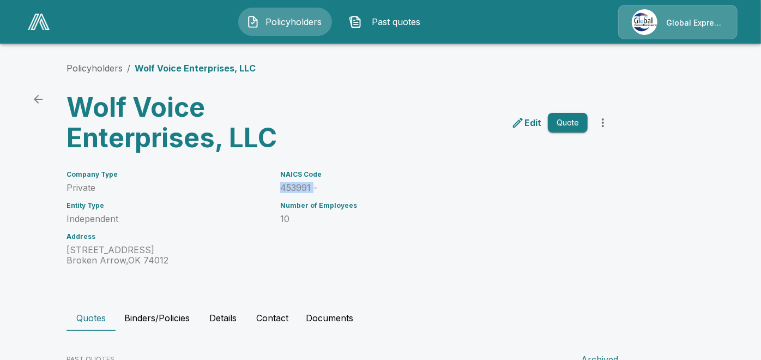
drag, startPoint x: 284, startPoint y: 190, endPoint x: 317, endPoint y: 184, distance: 33.3
click at [317, 184] on div "NAICS Code 453991 - Number of Employees 10" at bounding box center [427, 212] width 321 height 108
copy p "453991"
